Goal: Browse casually: Explore the website without a specific task or goal

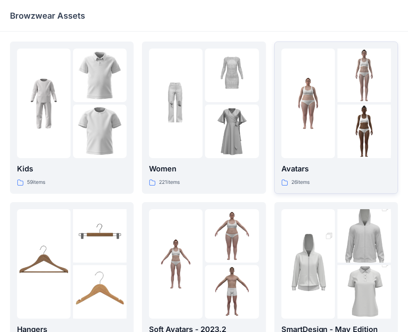
click at [289, 165] on p "Avatars" at bounding box center [337, 169] width 110 height 12
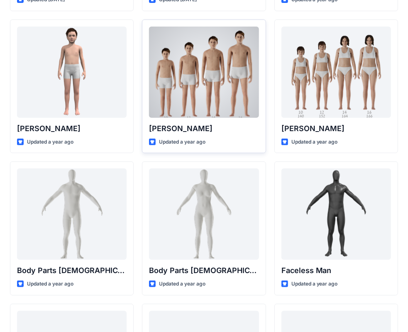
scroll to position [166, 0]
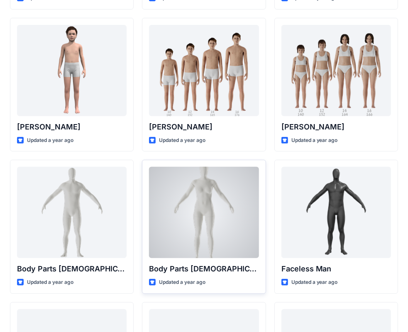
click at [214, 214] on div at bounding box center [204, 212] width 110 height 91
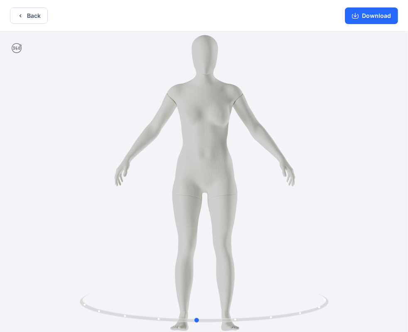
drag, startPoint x: 247, startPoint y: 213, endPoint x: 240, endPoint y: 214, distance: 7.6
click at [240, 214] on div at bounding box center [204, 183] width 408 height 303
click at [375, 13] on button "Download" at bounding box center [371, 15] width 53 height 17
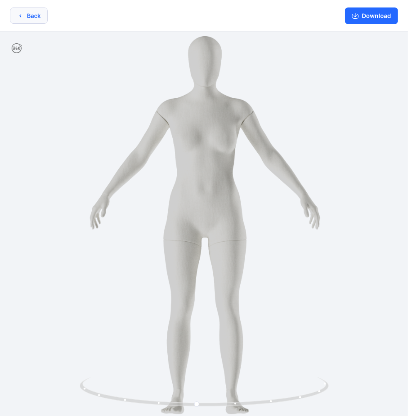
click at [25, 14] on button "Back" at bounding box center [29, 15] width 38 height 16
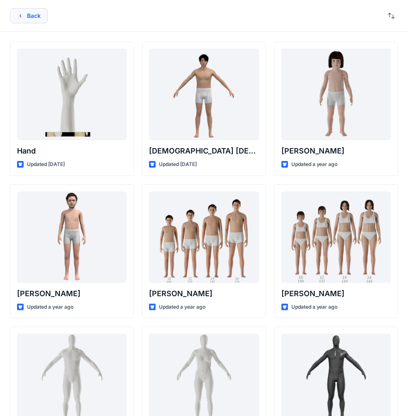
click at [30, 15] on button "Back" at bounding box center [29, 15] width 38 height 15
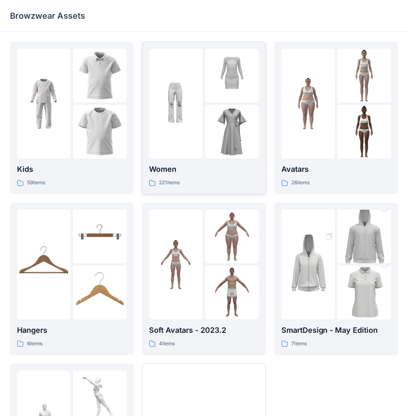
click at [214, 127] on img at bounding box center [232, 132] width 54 height 54
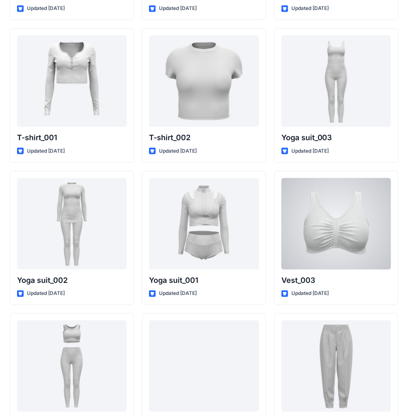
scroll to position [4373, 0]
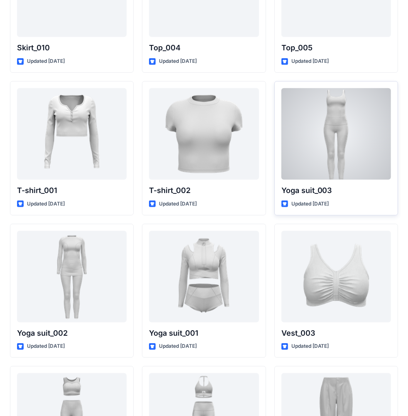
click at [354, 121] on div at bounding box center [337, 133] width 110 height 91
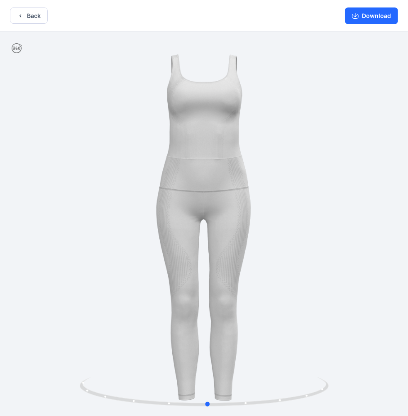
drag, startPoint x: 288, startPoint y: 223, endPoint x: 299, endPoint y: 226, distance: 11.7
click at [299, 226] on div at bounding box center [204, 225] width 408 height 386
click at [27, 13] on button "Back" at bounding box center [29, 15] width 38 height 16
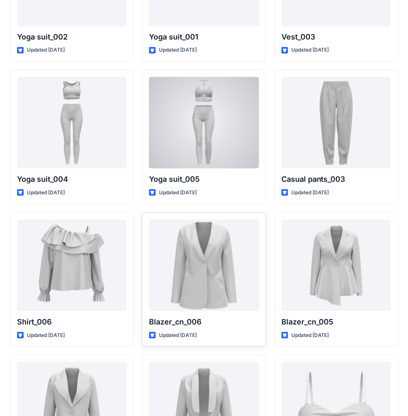
scroll to position [4610, 0]
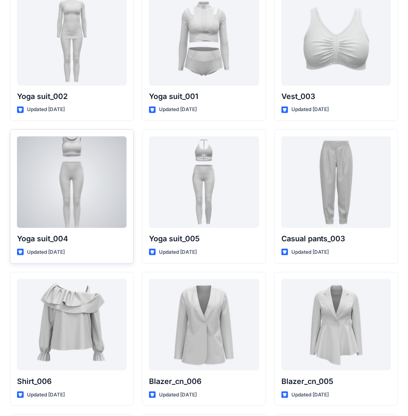
click at [94, 162] on div at bounding box center [72, 181] width 110 height 91
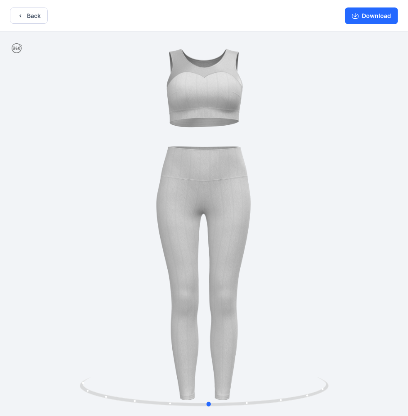
drag, startPoint x: 260, startPoint y: 194, endPoint x: 265, endPoint y: 191, distance: 5.8
click at [265, 191] on div at bounding box center [204, 225] width 408 height 386
click at [36, 15] on button "Back" at bounding box center [29, 15] width 38 height 16
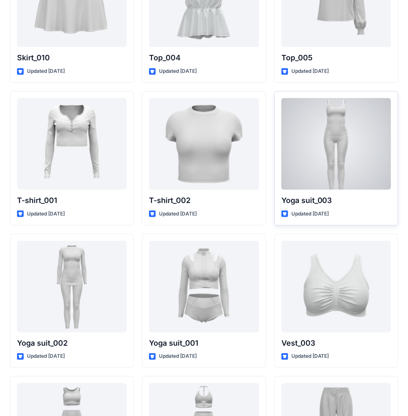
scroll to position [4360, 0]
